Goal: Task Accomplishment & Management: Use online tool/utility

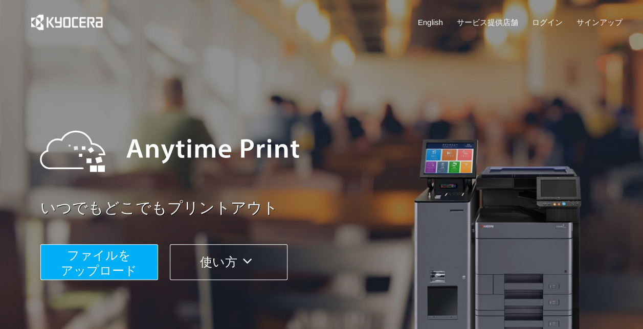
click at [118, 261] on span "ファイルを ​​アップロード" at bounding box center [99, 263] width 76 height 29
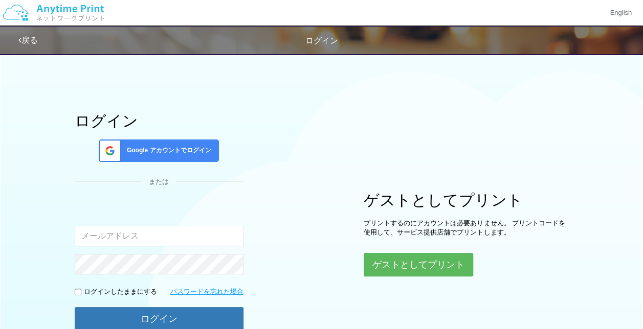
scroll to position [51, 0]
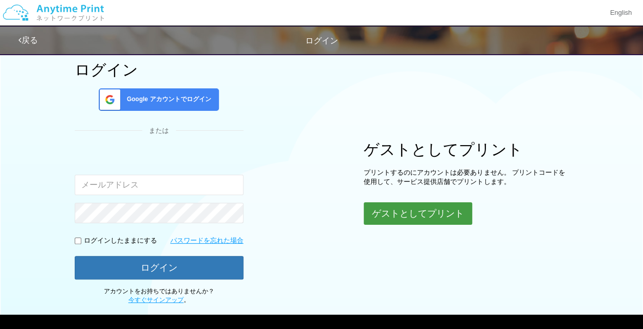
click at [394, 210] on button "ゲストとしてプリント" at bounding box center [418, 214] width 108 height 23
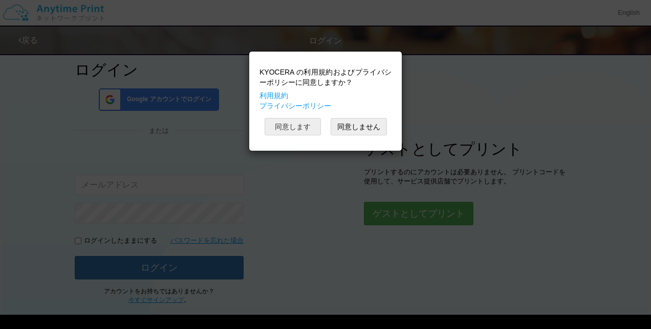
click at [300, 130] on button "同意します" at bounding box center [292, 126] width 56 height 17
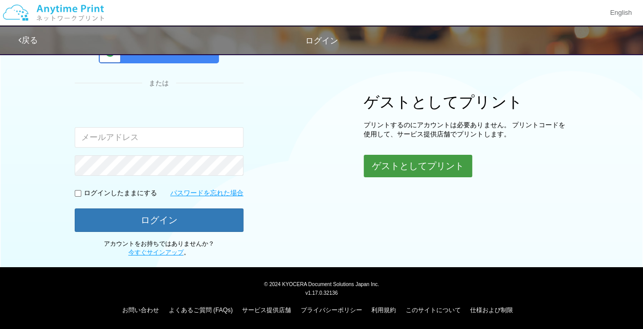
scroll to position [0, 0]
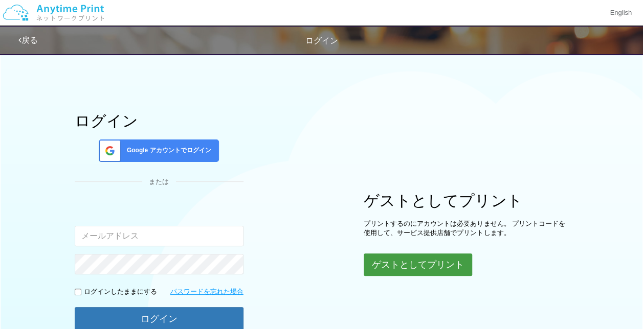
click at [392, 266] on button "ゲストとしてプリント" at bounding box center [418, 265] width 108 height 23
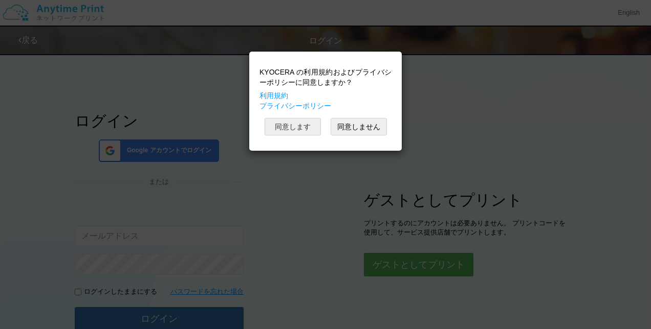
click at [304, 124] on button "同意します" at bounding box center [292, 126] width 56 height 17
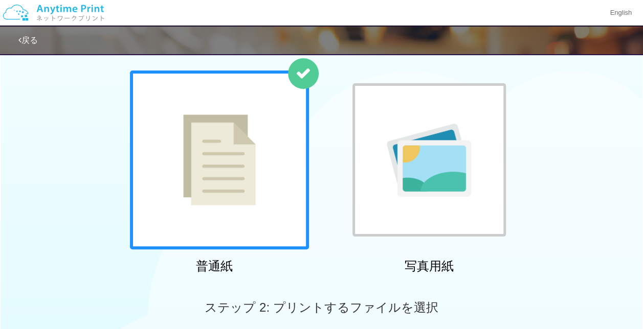
scroll to position [205, 0]
click at [270, 143] on div at bounding box center [219, 160] width 179 height 179
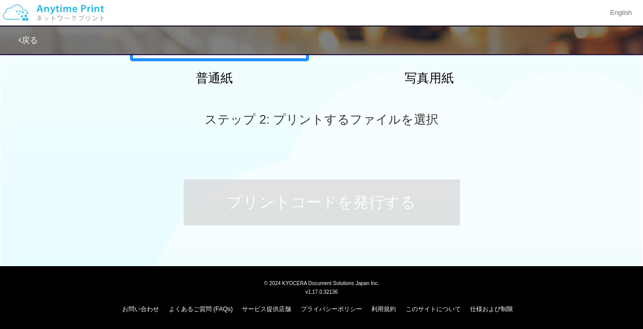
scroll to position [137, 0]
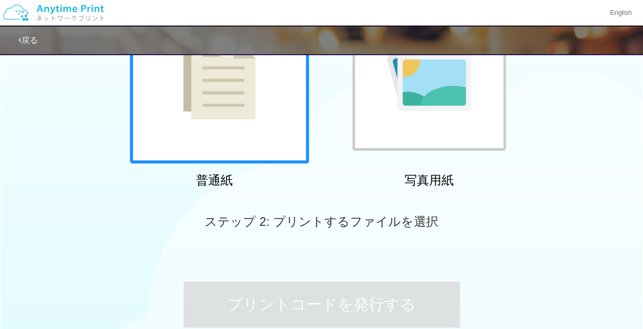
click at [220, 139] on div at bounding box center [219, 74] width 179 height 179
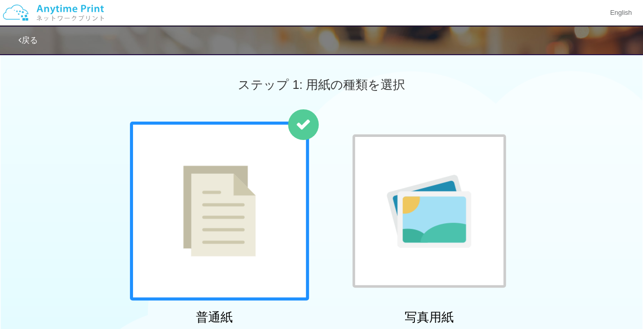
click at [378, 192] on div at bounding box center [428, 211] width 153 height 153
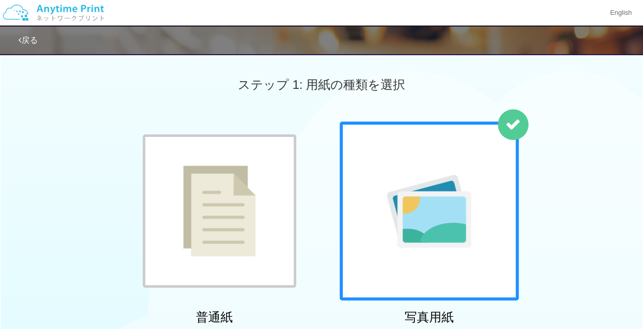
click at [232, 187] on img at bounding box center [219, 211] width 73 height 91
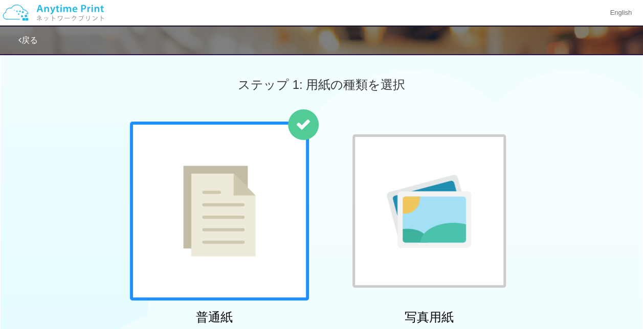
scroll to position [239, 0]
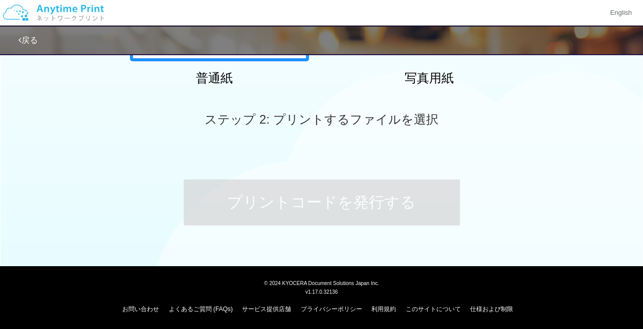
click at [345, 159] on div "プリントコードを発行する" at bounding box center [321, 202] width 307 height 107
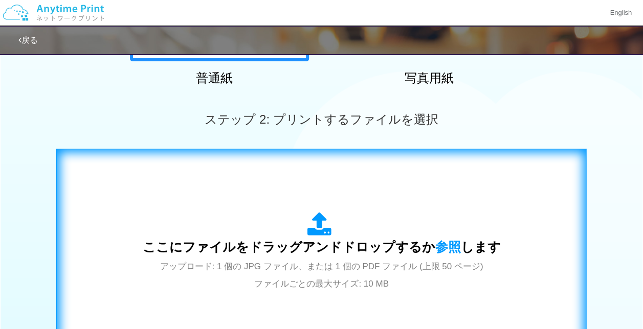
click at [344, 247] on span "ここにファイルをドラッグアンドドロップするか 参照 します" at bounding box center [322, 247] width 358 height 14
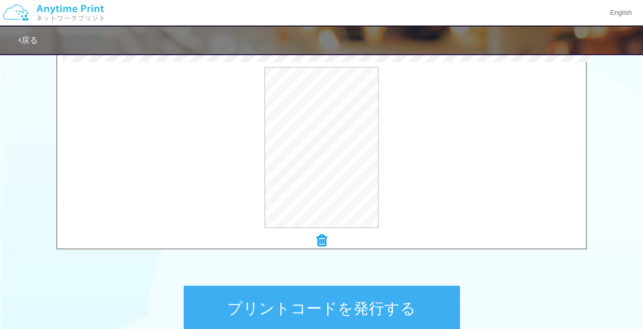
scroll to position [393, 0]
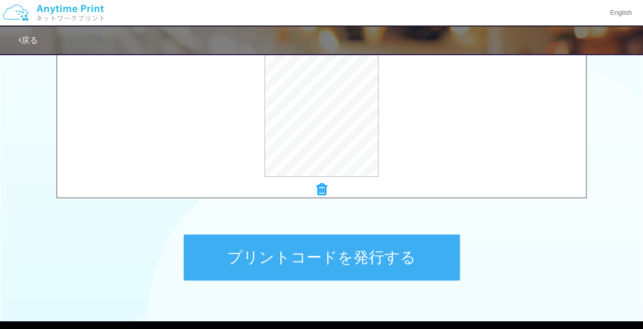
click at [304, 265] on button "プリントコードを発行する" at bounding box center [322, 258] width 276 height 46
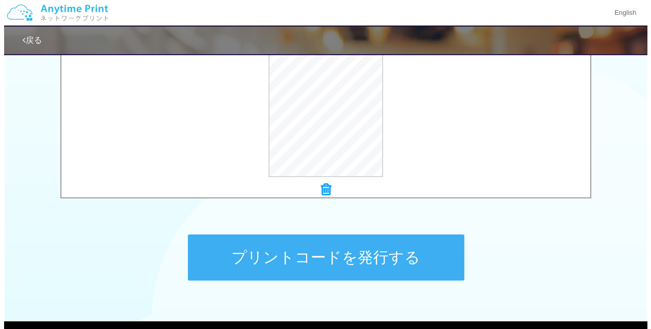
scroll to position [0, 0]
